Goal: Task Accomplishment & Management: Use online tool/utility

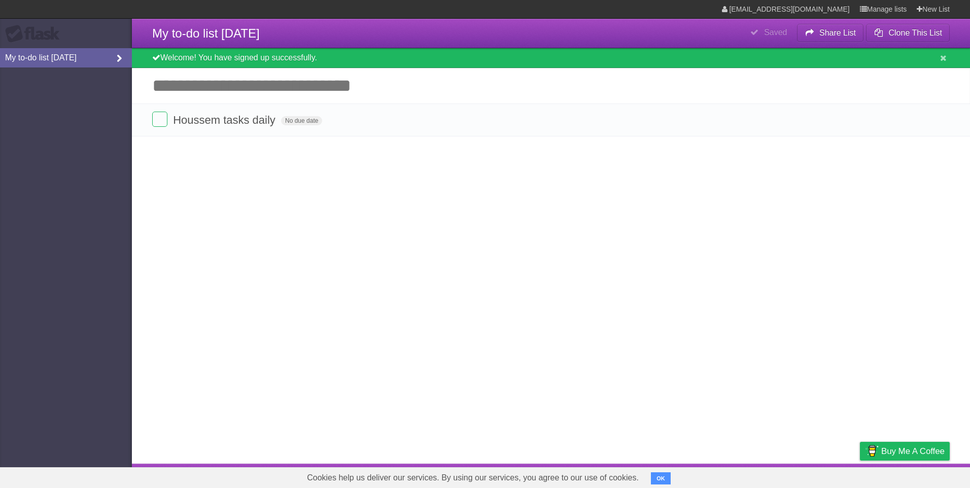
click at [76, 58] on link "My to-do list 10/01/2025" at bounding box center [66, 57] width 132 height 19
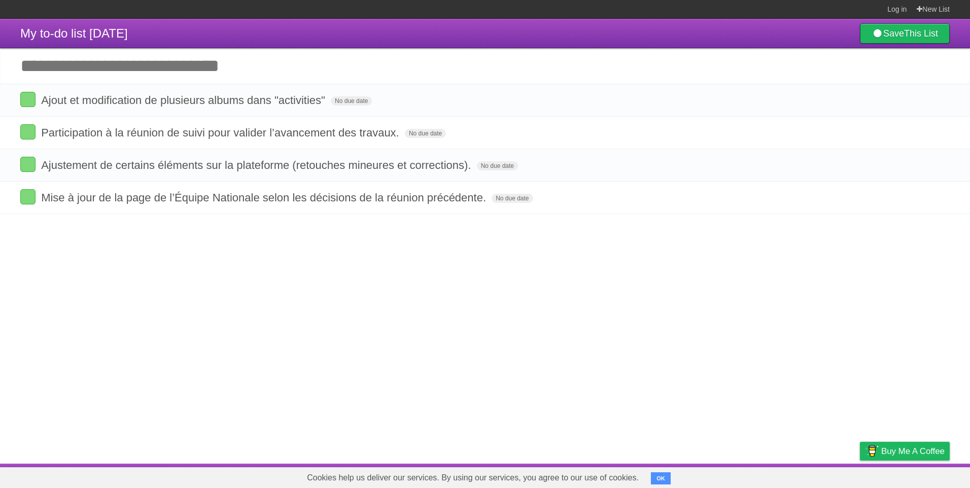
click at [147, 68] on input "Add another task" at bounding box center [485, 66] width 970 height 36
type input "*"
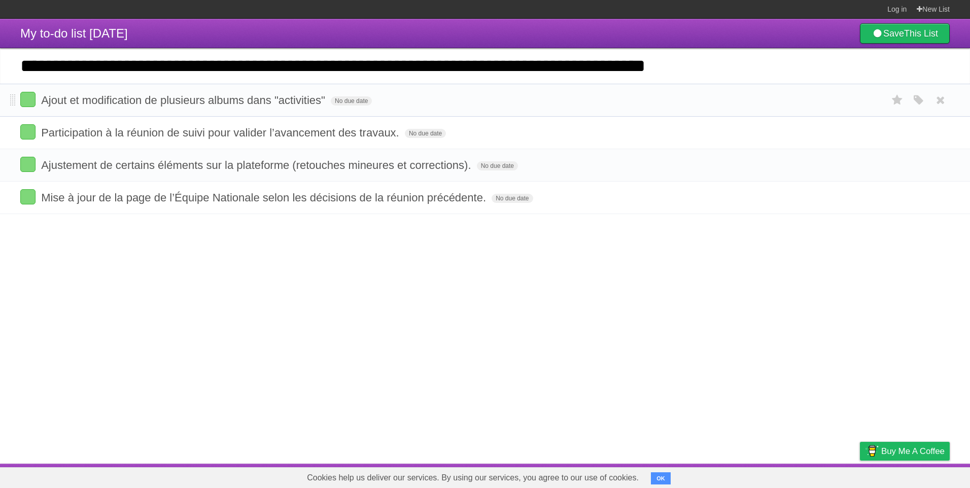
type input "**********"
click input "*********" at bounding box center [0, 0] width 0 height 0
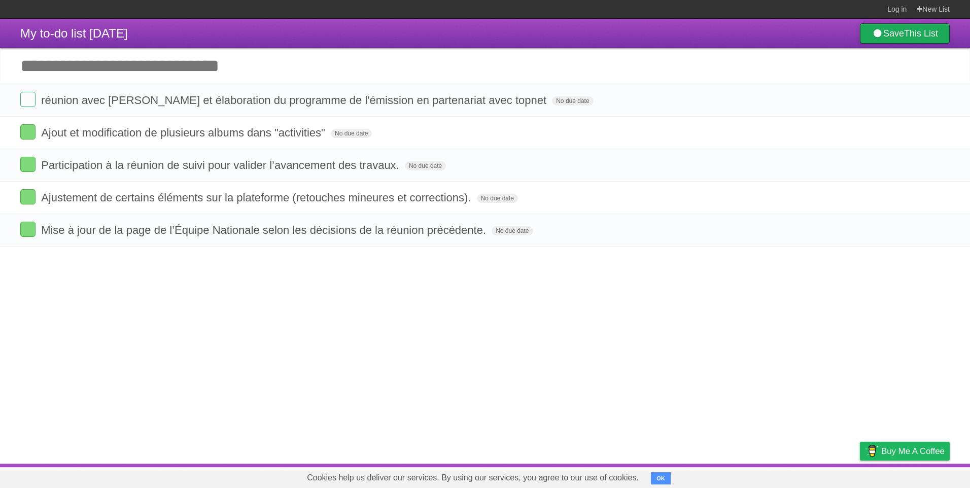
click at [880, 29] on link "Save This List" at bounding box center [905, 33] width 90 height 20
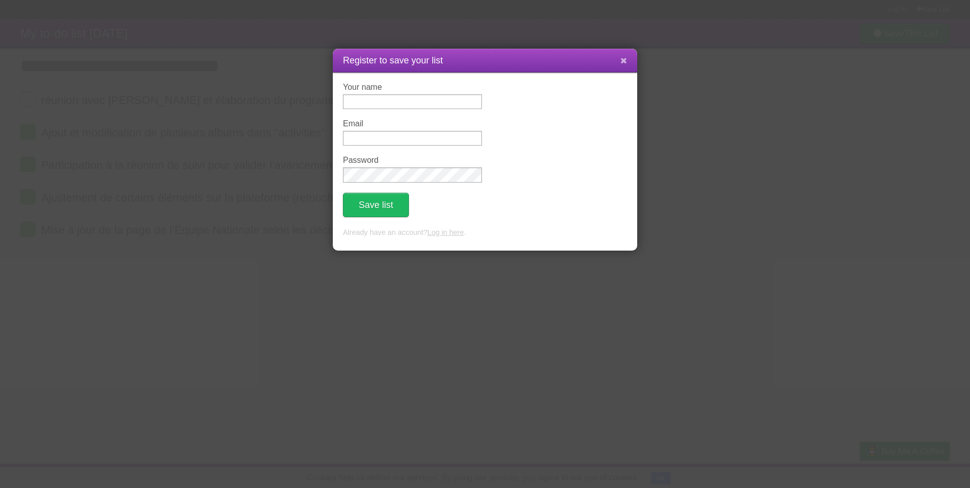
click at [630, 59] on button at bounding box center [624, 60] width 22 height 19
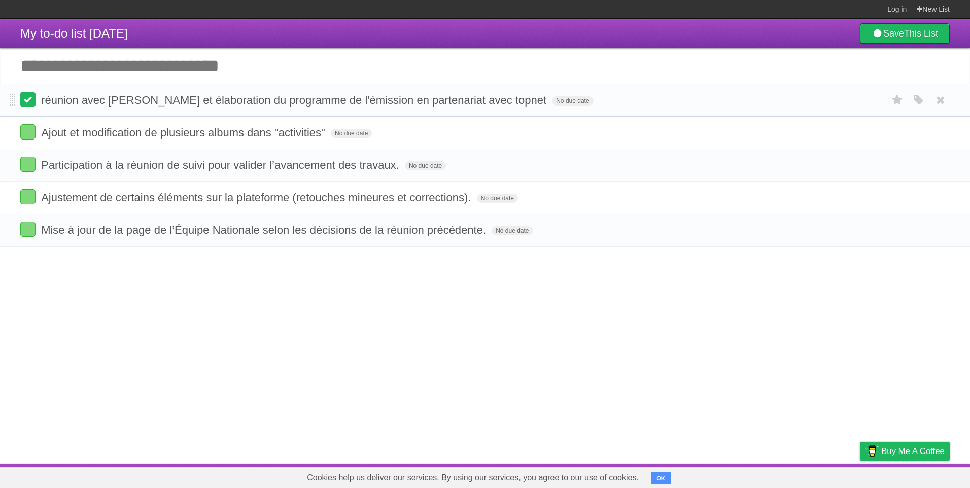
click at [24, 99] on label at bounding box center [27, 99] width 15 height 15
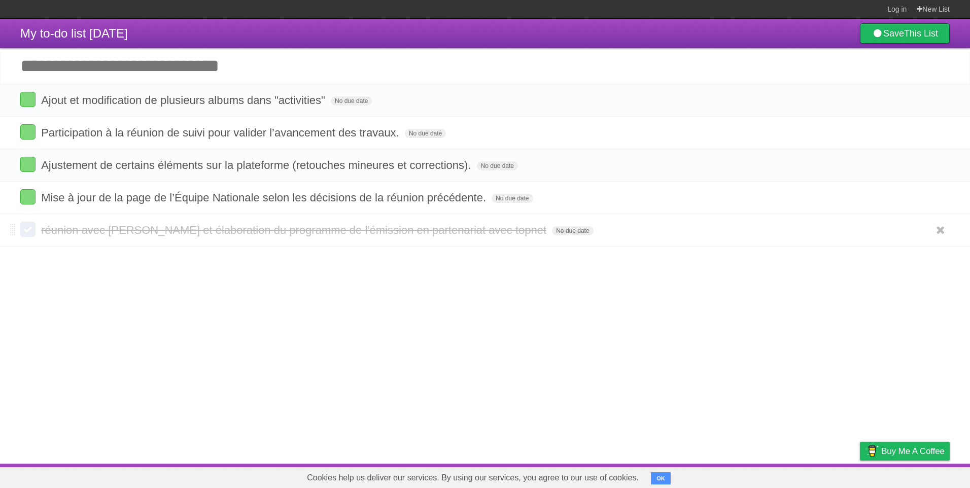
drag, startPoint x: 36, startPoint y: 232, endPoint x: 31, endPoint y: 229, distance: 5.9
click at [36, 232] on form "réunion avec amine et élaboration du programme de l'émission en partenariat ave…" at bounding box center [485, 230] width 930 height 17
click at [28, 227] on label at bounding box center [27, 229] width 15 height 15
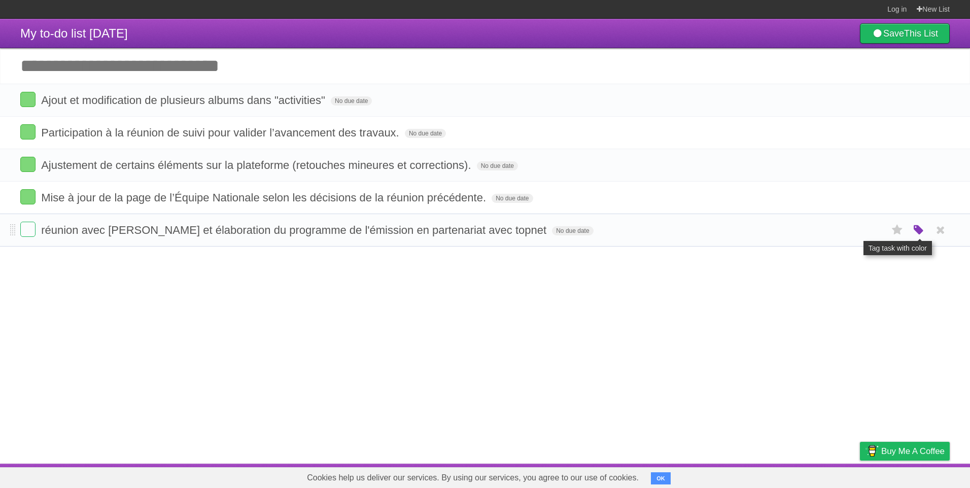
click at [916, 232] on icon "button" at bounding box center [919, 230] width 14 height 13
click at [851, 233] on label "Green" at bounding box center [847, 229] width 11 height 11
click at [767, 308] on article "My to-do list 10/01/2025 Save This List Add another task ********* Ajout et mod…" at bounding box center [485, 241] width 970 height 445
drag, startPoint x: 246, startPoint y: 240, endPoint x: 236, endPoint y: 227, distance: 15.5
click at [236, 227] on li "réunion avec amine et élaboration du programme de l'émission en partenariat ave…" at bounding box center [485, 230] width 970 height 33
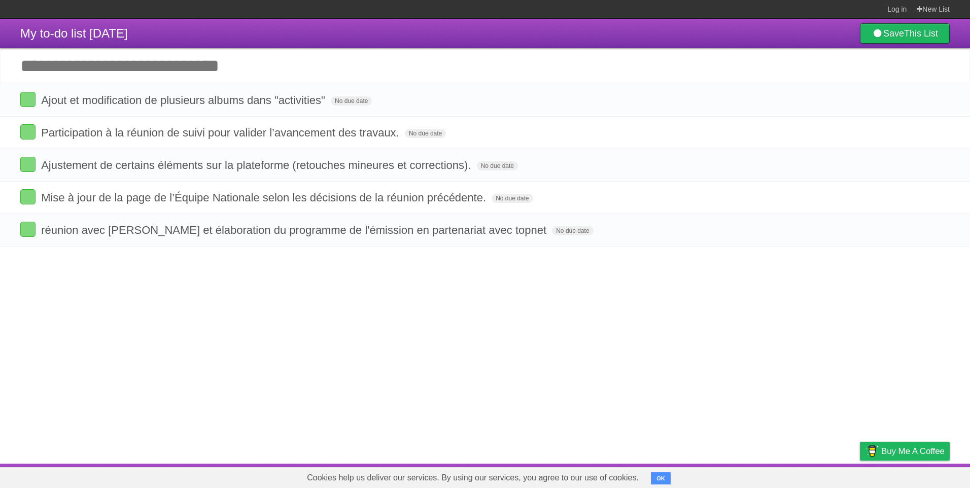
click at [111, 274] on article "My to-do list 10/01/2025 Save This List Add another task ********* Ajout et mod…" at bounding box center [485, 241] width 970 height 445
click at [10, 133] on span at bounding box center [13, 133] width 6 height 12
drag, startPoint x: 13, startPoint y: 136, endPoint x: 12, endPoint y: 99, distance: 37.1
drag, startPoint x: 11, startPoint y: 166, endPoint x: 17, endPoint y: 135, distance: 32.0
drag, startPoint x: 17, startPoint y: 204, endPoint x: 15, endPoint y: 185, distance: 19.4
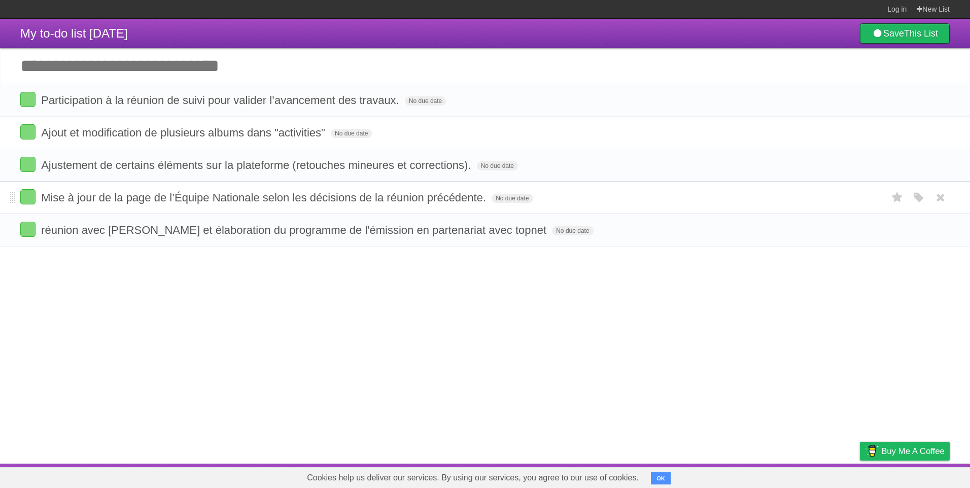
click at [15, 185] on li "Mise à jour de la page de l’Équipe Nationale selon les décisions de la réunion …" at bounding box center [485, 197] width 970 height 33
drag, startPoint x: 12, startPoint y: 199, endPoint x: 31, endPoint y: 175, distance: 31.8
